Goal: Information Seeking & Learning: Learn about a topic

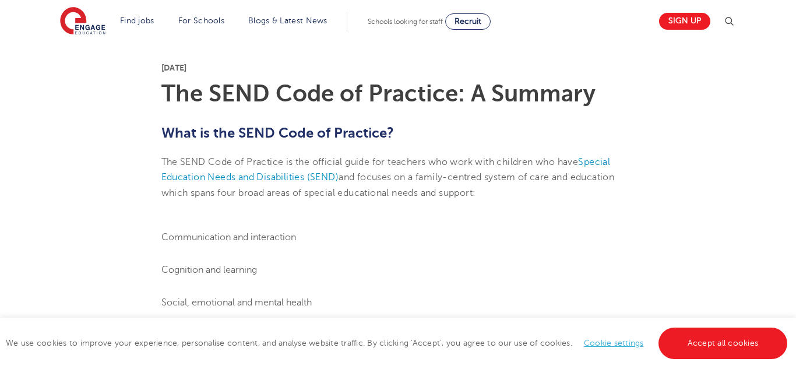
scroll to position [303, 0]
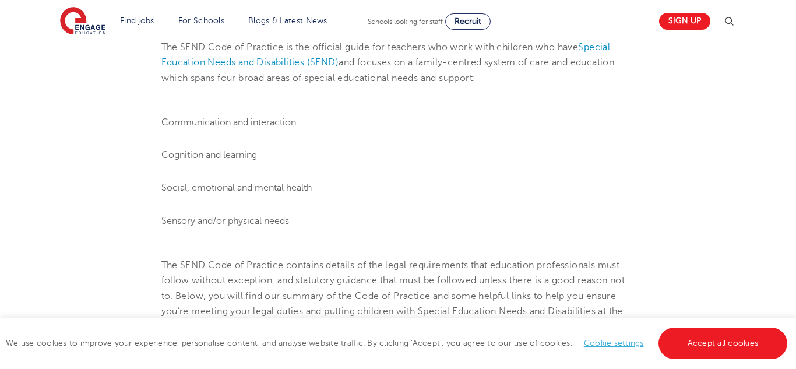
scroll to position [419, 0]
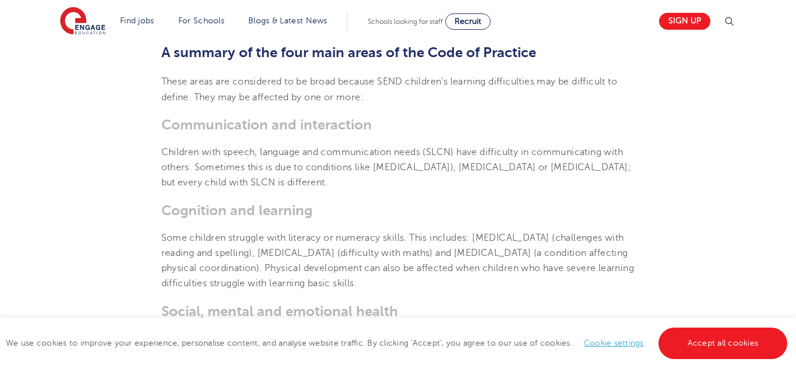
scroll to position [769, 0]
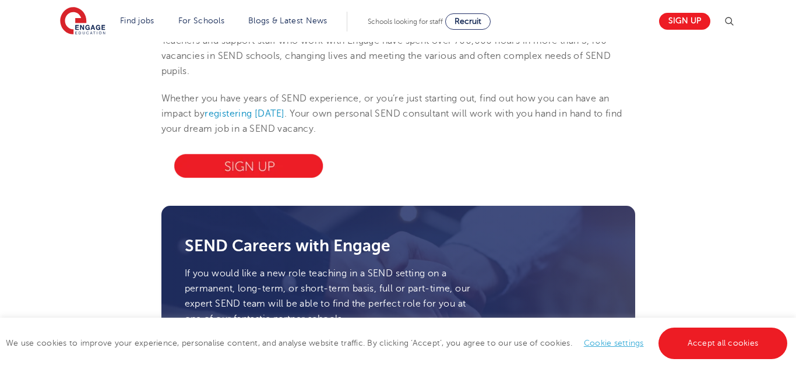
scroll to position [3588, 0]
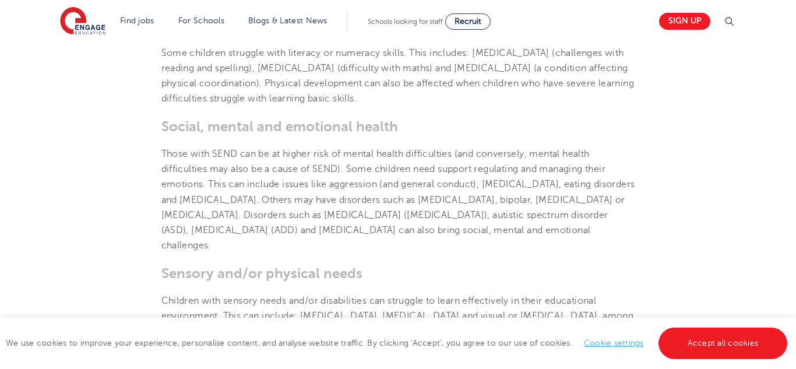
scroll to position [955, 0]
